Goal: Transaction & Acquisition: Purchase product/service

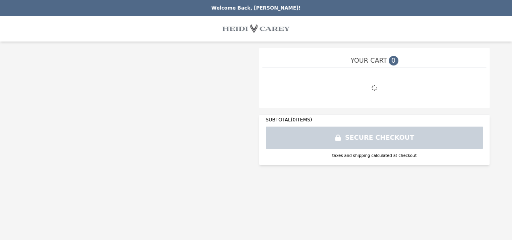
select select "**********"
select select "*******"
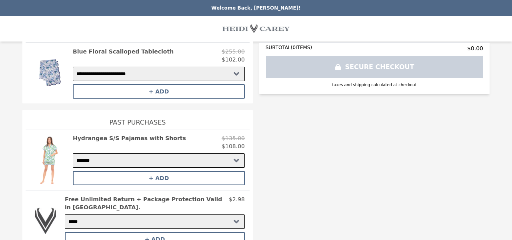
scroll to position [87, 0]
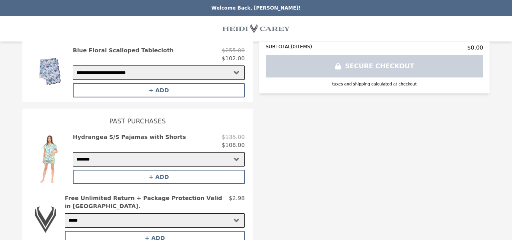
click at [143, 135] on h2 "Hydrangea S/S Pajamas with Shorts" at bounding box center [129, 137] width 113 height 8
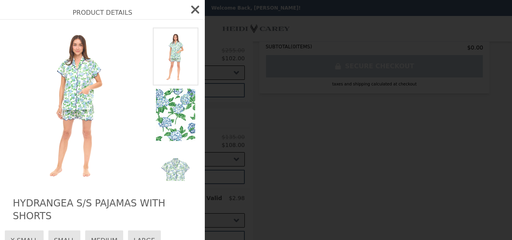
click at [196, 6] on icon "button" at bounding box center [195, 9] width 13 height 13
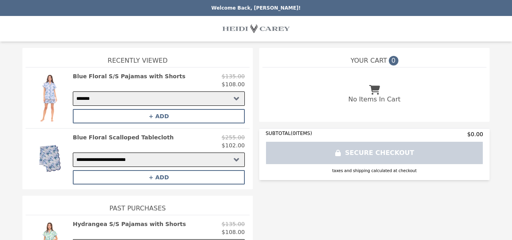
scroll to position [0, 0]
click at [102, 76] on h2 "Blue Floral S/S Pajamas with Shorts" at bounding box center [129, 76] width 113 height 8
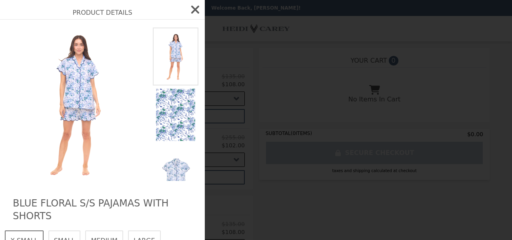
click at [179, 116] on img at bounding box center [176, 115] width 46 height 59
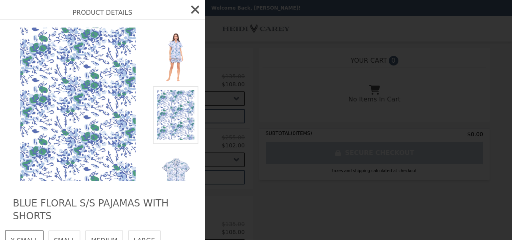
click at [195, 8] on icon "button" at bounding box center [195, 9] width 13 height 13
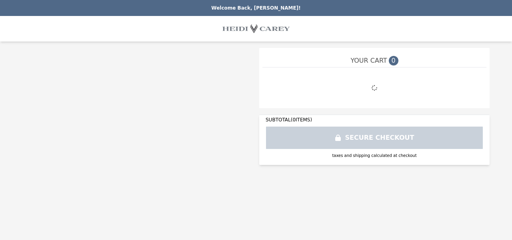
select select "**********"
select select "*******"
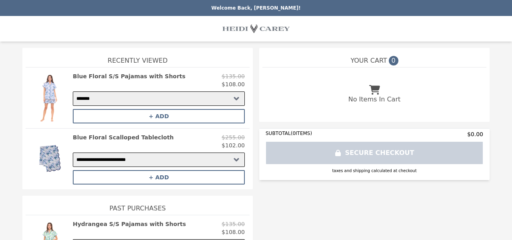
click at [378, 33] on div at bounding box center [256, 29] width 512 height 26
click at [209, 113] on button "+ ADD" at bounding box center [159, 116] width 172 height 14
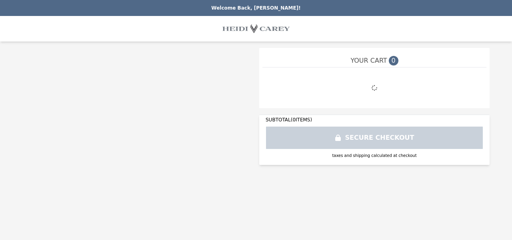
select select "*****"
select select "*******"
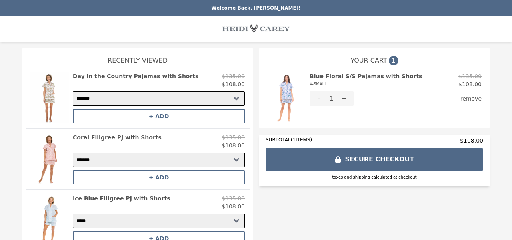
click at [162, 75] on h2 "Day in the Country Pajamas with Shorts" at bounding box center [136, 76] width 126 height 8
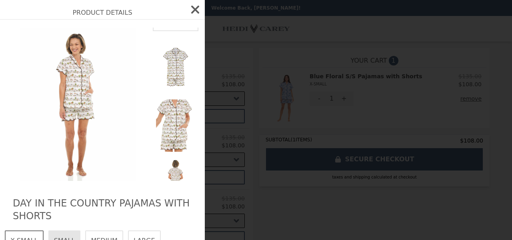
scroll to position [57, 0]
click at [173, 146] on img at bounding box center [176, 123] width 46 height 59
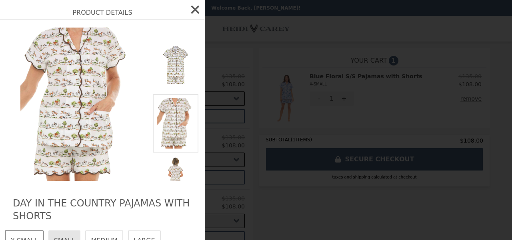
click at [192, 10] on icon "button" at bounding box center [195, 9] width 13 height 13
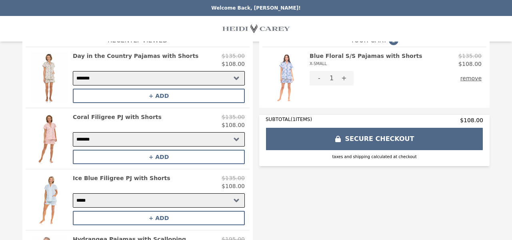
scroll to position [22, 0]
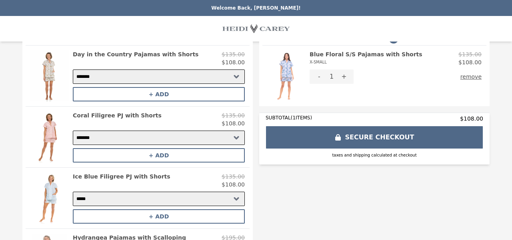
click at [138, 115] on h2 "Coral Filigree PJ with Shorts" at bounding box center [117, 116] width 89 height 8
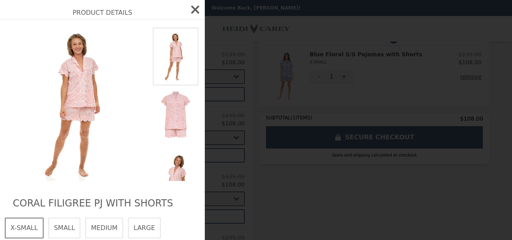
click at [193, 9] on icon "button" at bounding box center [195, 9] width 13 height 13
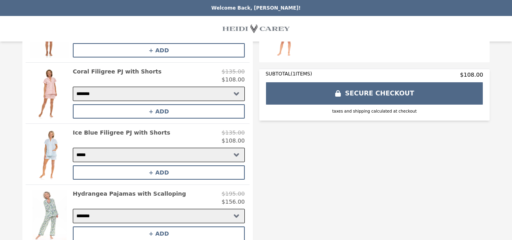
scroll to position [83, 0]
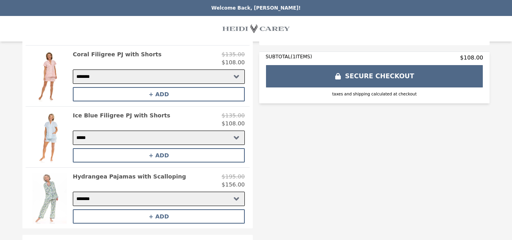
click at [143, 115] on h2 "Ice Blue Filigree PJ with Shorts" at bounding box center [122, 116] width 98 height 8
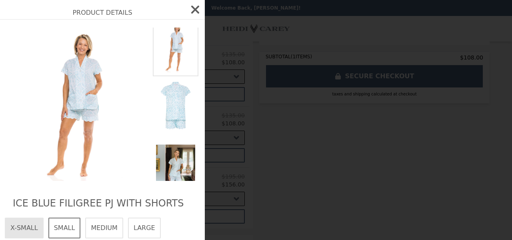
scroll to position [5, 0]
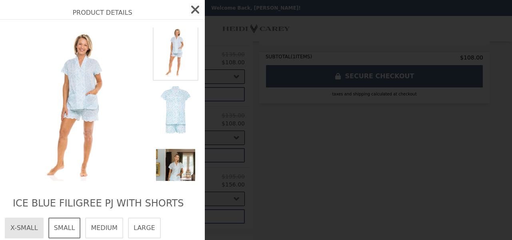
click at [175, 114] on img at bounding box center [176, 110] width 46 height 59
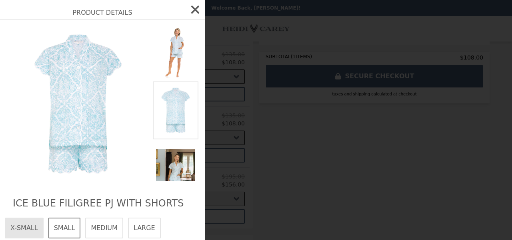
click at [195, 9] on icon "button" at bounding box center [195, 10] width 8 height 8
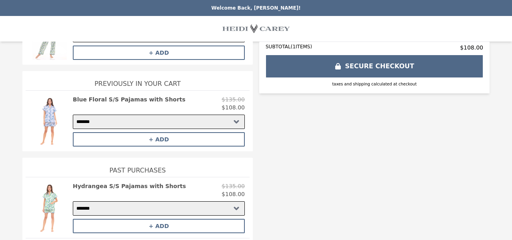
scroll to position [256, 0]
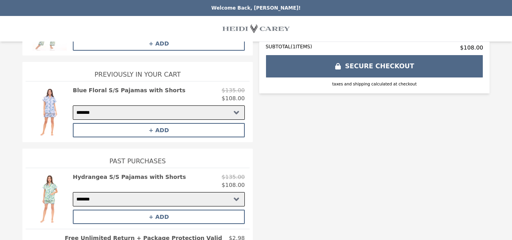
click at [119, 88] on h2 "Blue Floral S/S Pajamas with Shorts" at bounding box center [129, 90] width 113 height 8
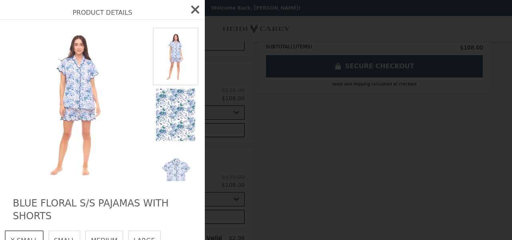
click at [173, 60] on img at bounding box center [176, 57] width 46 height 58
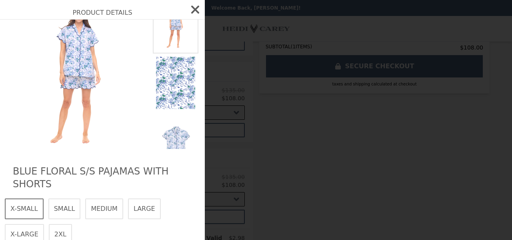
scroll to position [31, 0]
click at [174, 142] on img at bounding box center [176, 149] width 46 height 59
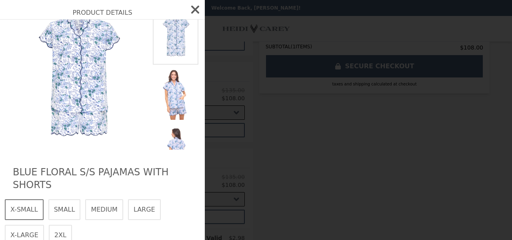
scroll to position [119, 0]
click at [194, 10] on icon "button" at bounding box center [195, 9] width 13 height 13
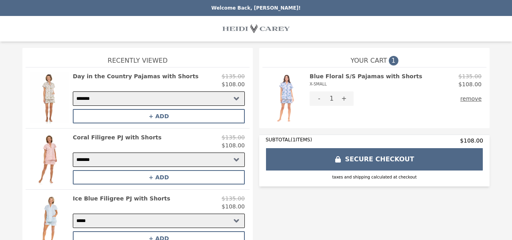
scroll to position [0, 0]
